Goal: Information Seeking & Learning: Learn about a topic

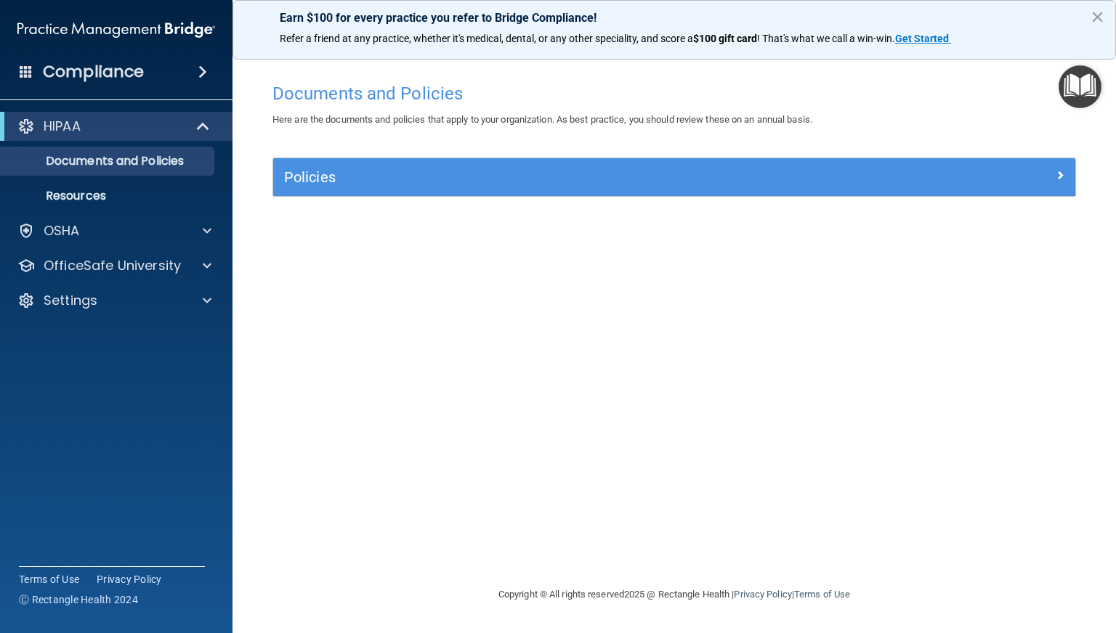
click at [462, 190] on div "Policies" at bounding box center [674, 177] width 802 height 38
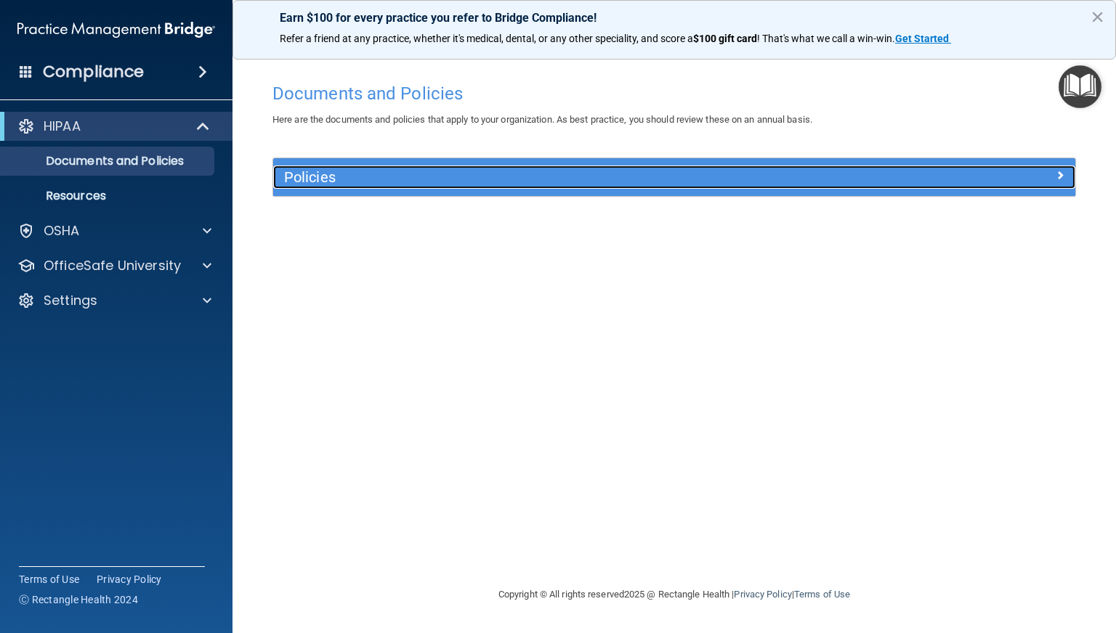
click at [411, 177] on h5 "Policies" at bounding box center [574, 177] width 580 height 16
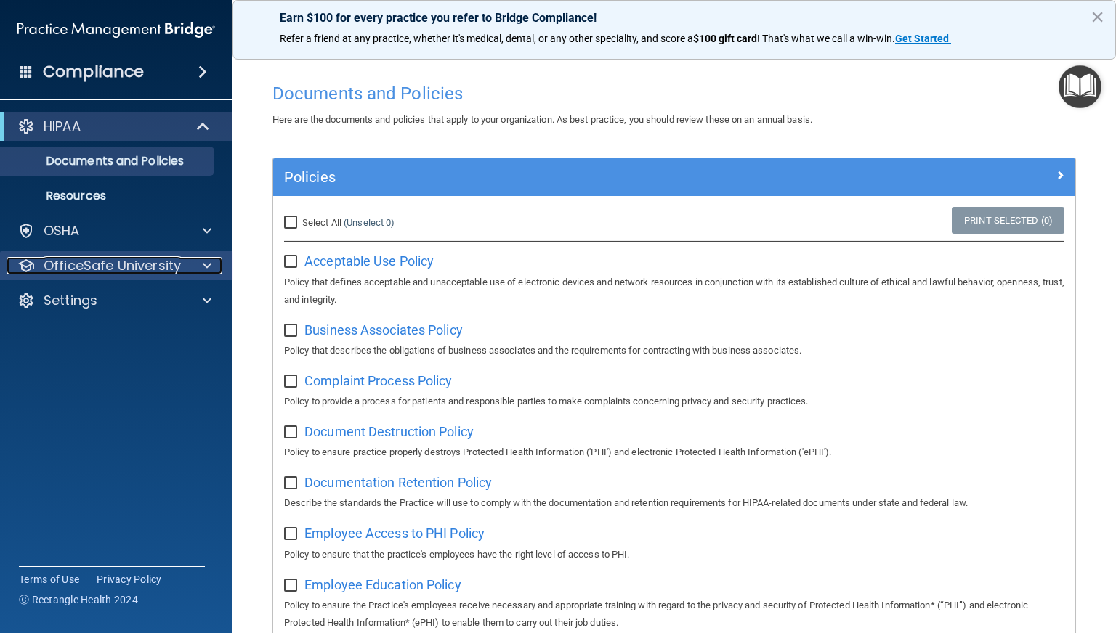
click at [141, 265] on p "OfficeSafe University" at bounding box center [112, 265] width 137 height 17
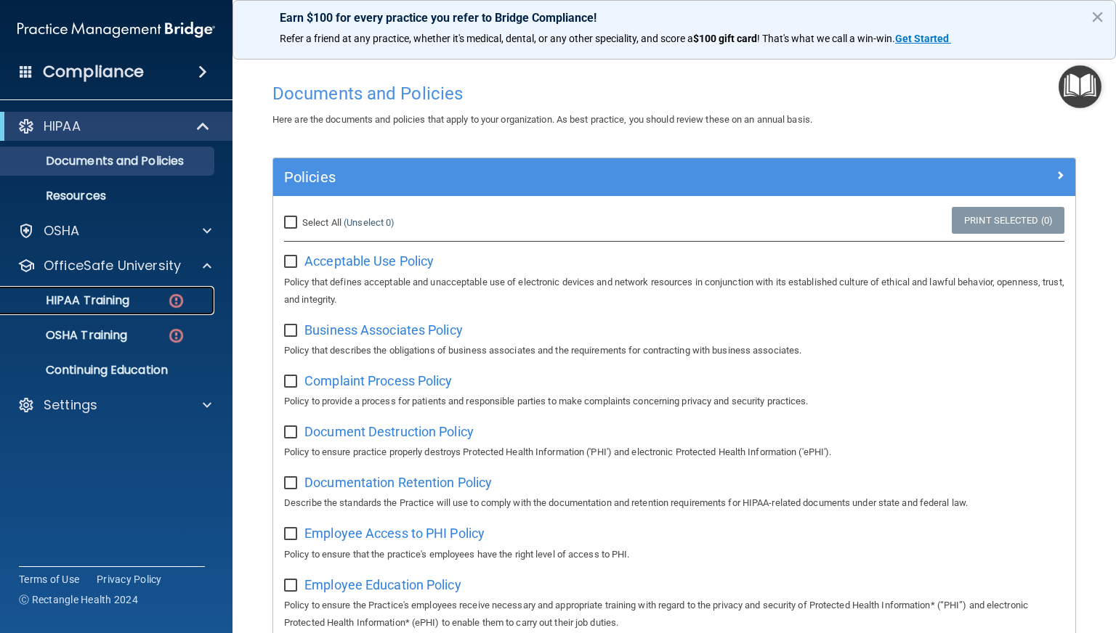
click at [100, 298] on p "HIPAA Training" at bounding box center [69, 300] width 120 height 15
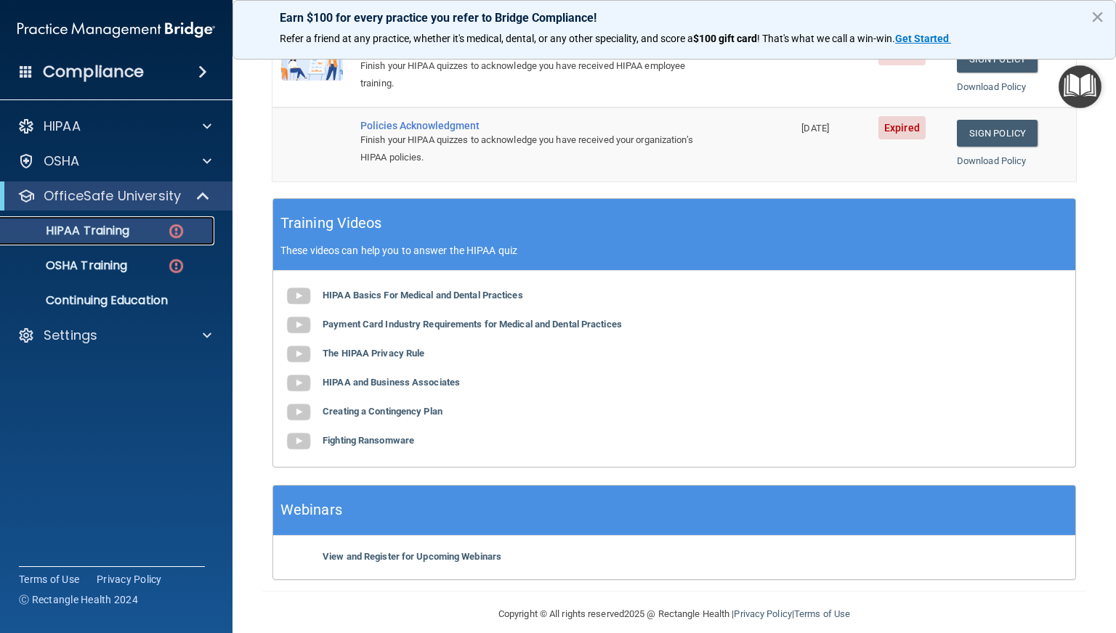
scroll to position [457, 0]
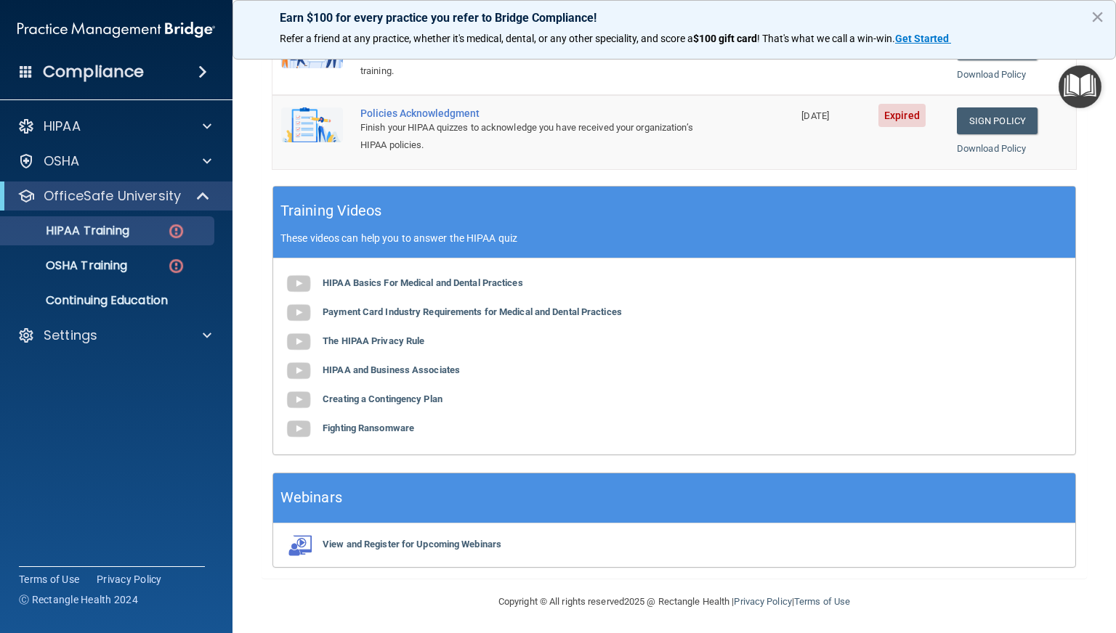
drag, startPoint x: 389, startPoint y: 336, endPoint x: 708, endPoint y: 384, distance: 321.7
click at [506, 384] on div "HIPAA Basics For Medical and Dental Practices Payment Card Industry Requirement…" at bounding box center [674, 357] width 802 height 196
drag, startPoint x: 416, startPoint y: 341, endPoint x: 570, endPoint y: 385, distance: 160.3
click at [506, 386] on div "HIPAA Basics For Medical and Dental Practices Payment Card Industry Requirement…" at bounding box center [674, 357] width 802 height 196
click at [405, 339] on b "The HIPAA Privacy Rule" at bounding box center [374, 341] width 102 height 11
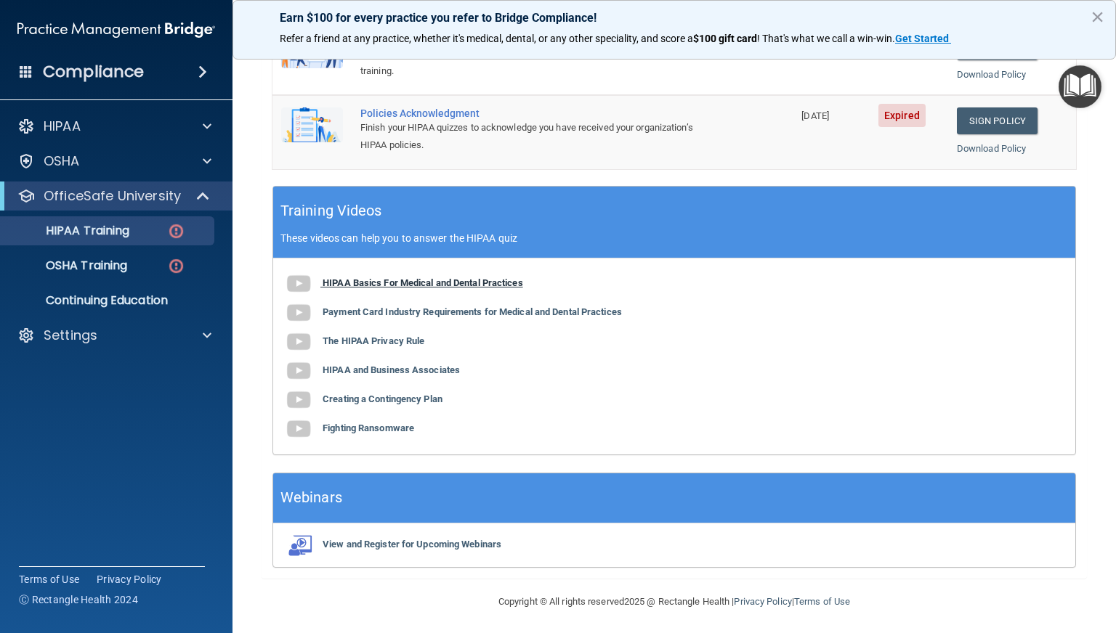
click at [497, 280] on b "HIPAA Basics For Medical and Dental Practices" at bounding box center [423, 283] width 201 height 11
